Goal: Task Accomplishment & Management: Use online tool/utility

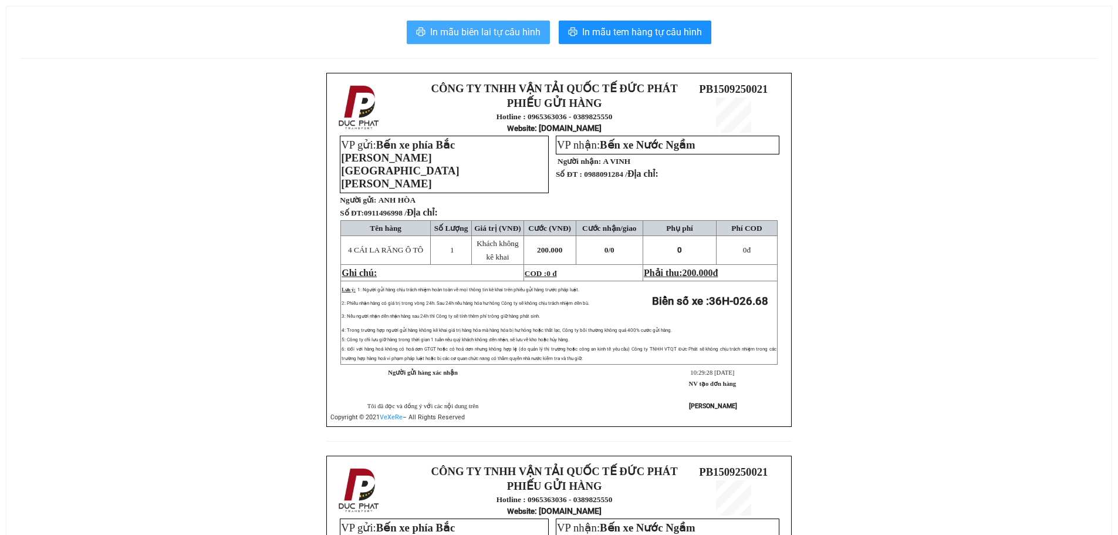
click at [479, 33] on span "In mẫu biên lai tự cấu hình" at bounding box center [485, 32] width 110 height 15
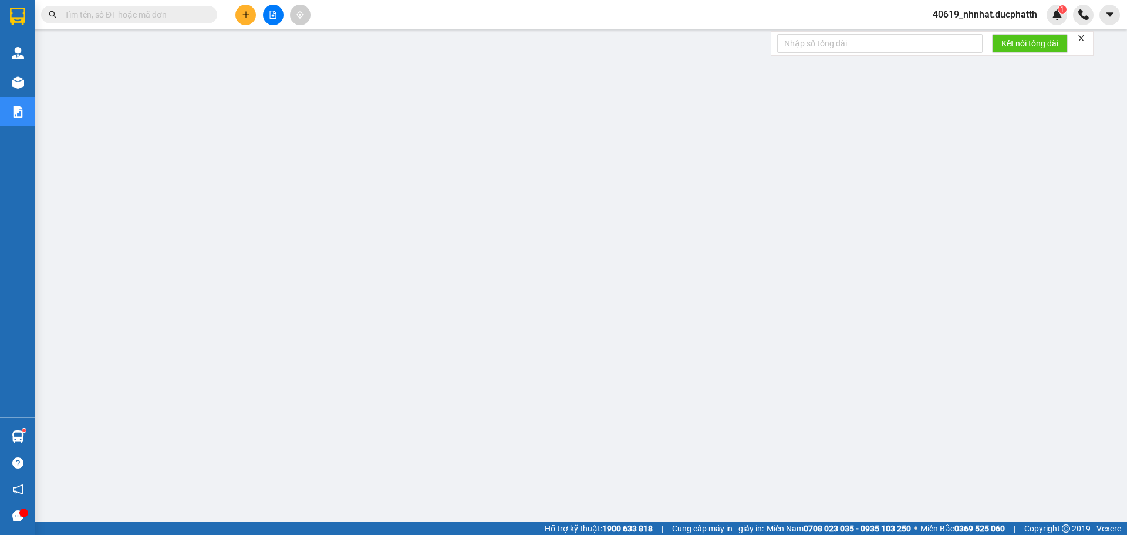
click at [1020, 15] on span "40619_nhnhat.ducphatth" at bounding box center [984, 14] width 123 height 15
click at [967, 38] on span "Đăng xuất" at bounding box center [989, 36] width 99 height 13
